Goal: Information Seeking & Learning: Find specific fact

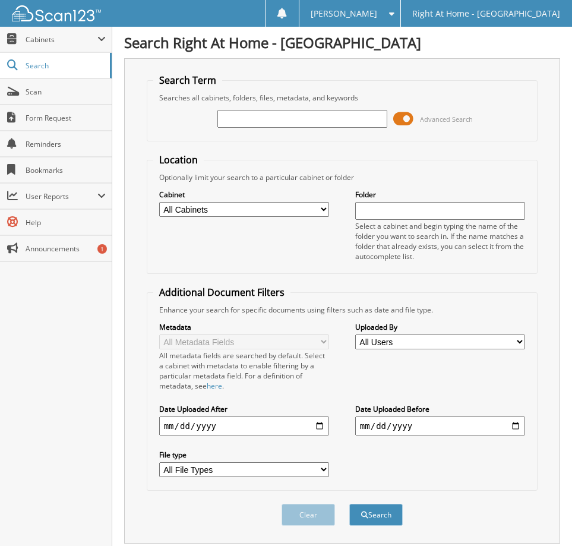
click at [277, 122] on input "text" at bounding box center [303, 119] width 170 height 18
type input "dorothy worshim"
click at [391, 513] on button "Search" at bounding box center [376, 515] width 53 height 22
click at [39, 68] on span "Search" at bounding box center [65, 66] width 78 height 10
click at [319, 118] on input "dorothy worshim" at bounding box center [303, 119] width 170 height 18
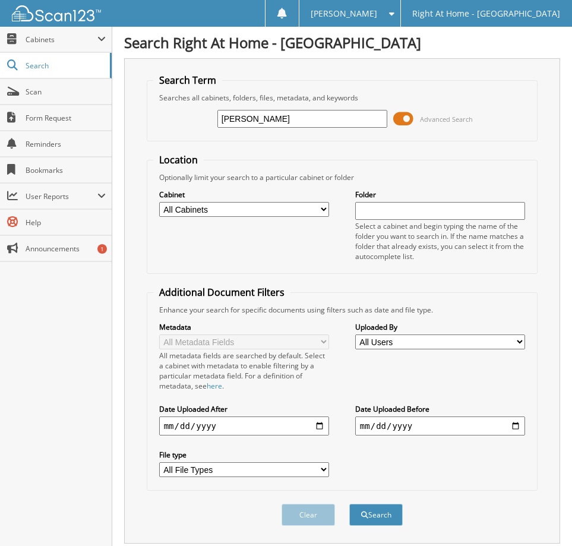
click at [405, 119] on span at bounding box center [404, 119] width 20 height 18
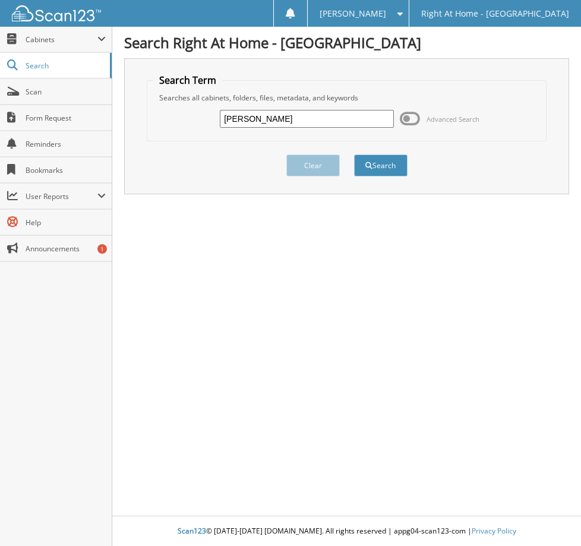
click at [307, 119] on input "[PERSON_NAME]" at bounding box center [307, 119] width 174 height 18
click at [388, 169] on button "Search" at bounding box center [380, 166] width 53 height 22
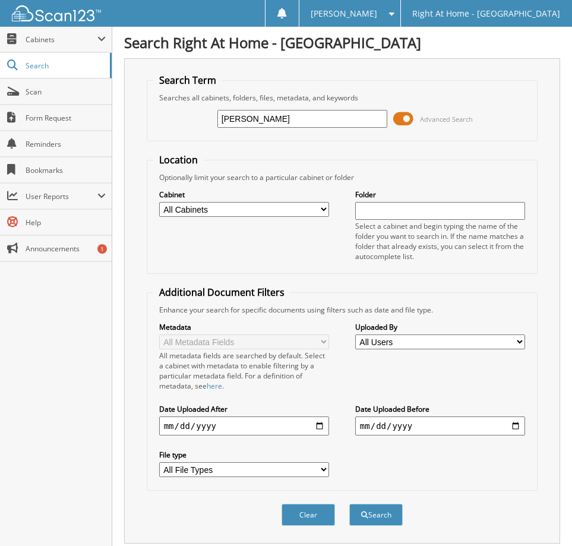
click at [401, 119] on span at bounding box center [404, 119] width 20 height 18
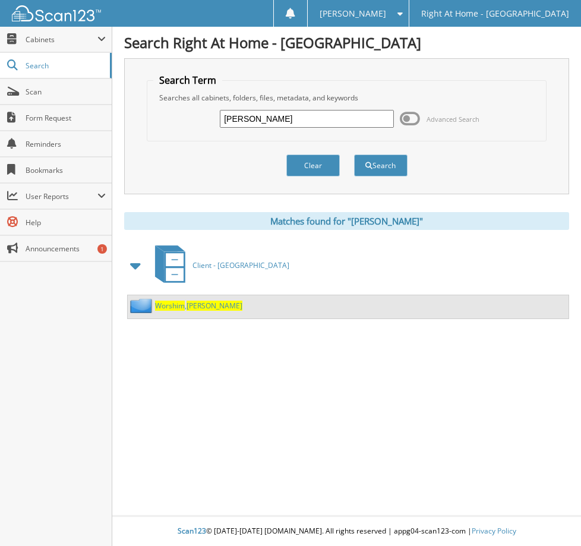
click at [180, 306] on span "Worshim" at bounding box center [170, 306] width 30 height 10
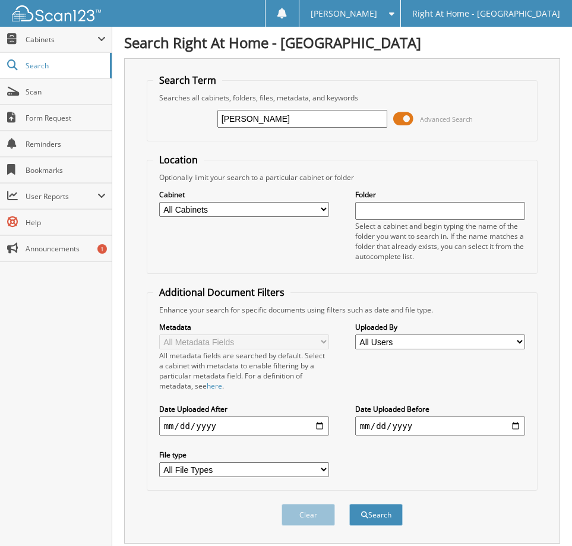
click at [410, 118] on span at bounding box center [404, 119] width 20 height 18
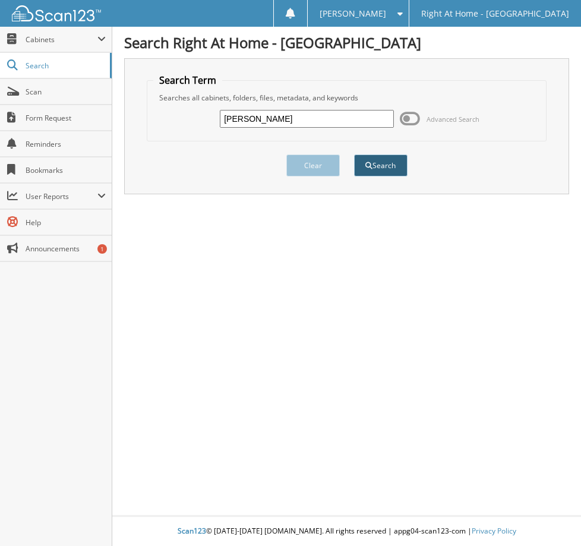
click at [384, 163] on button "Search" at bounding box center [380, 166] width 53 height 22
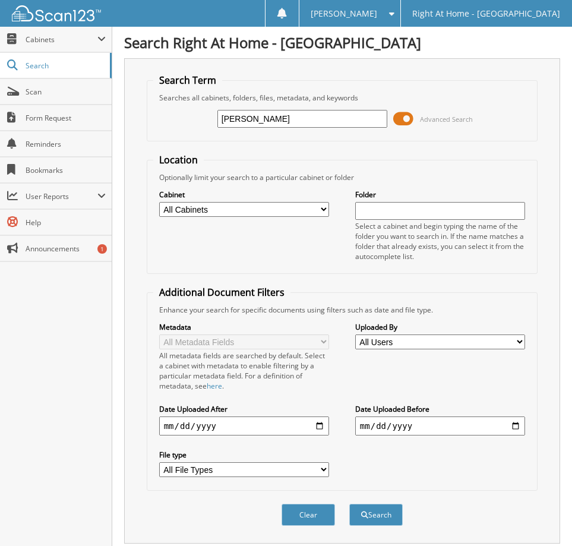
click at [400, 120] on span at bounding box center [404, 119] width 20 height 18
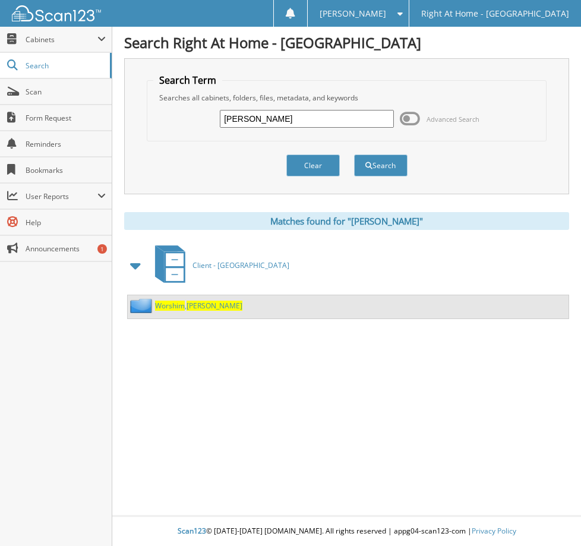
click at [178, 307] on span "Worshim" at bounding box center [170, 306] width 30 height 10
